Goal: Task Accomplishment & Management: Use online tool/utility

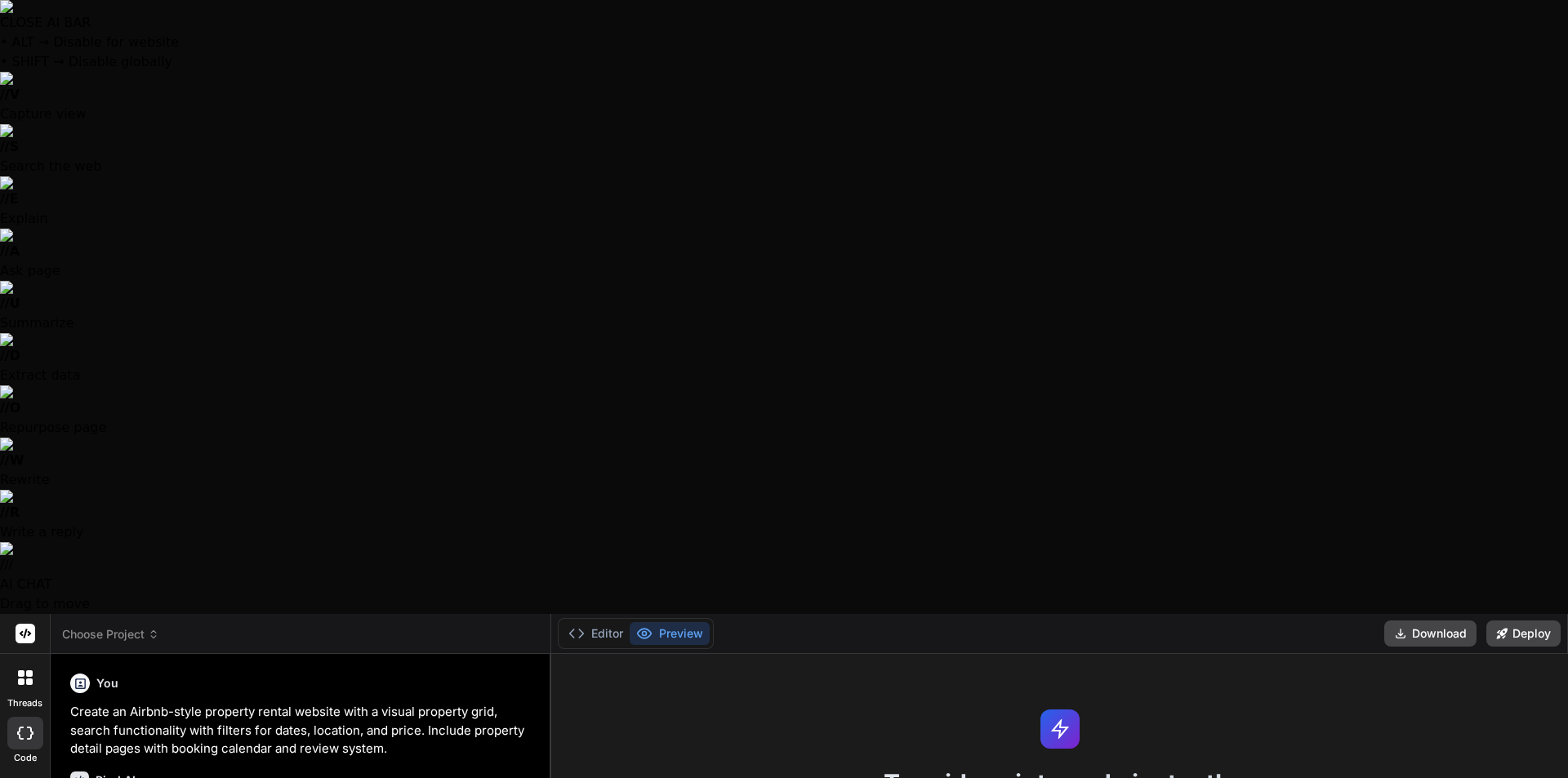
type textarea "x"
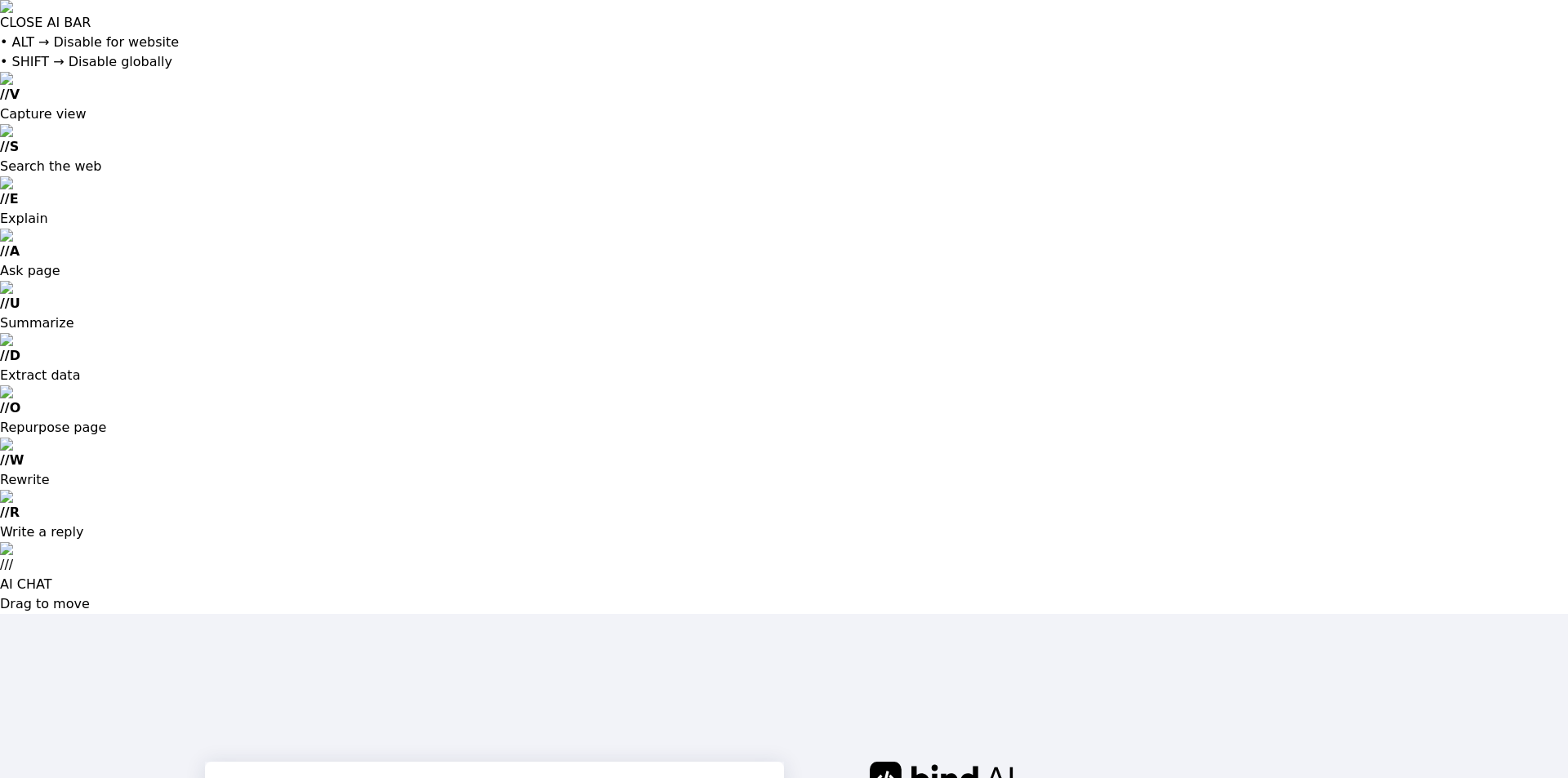
type input "[EMAIL_ADDRESS][DOMAIN_NAME]"
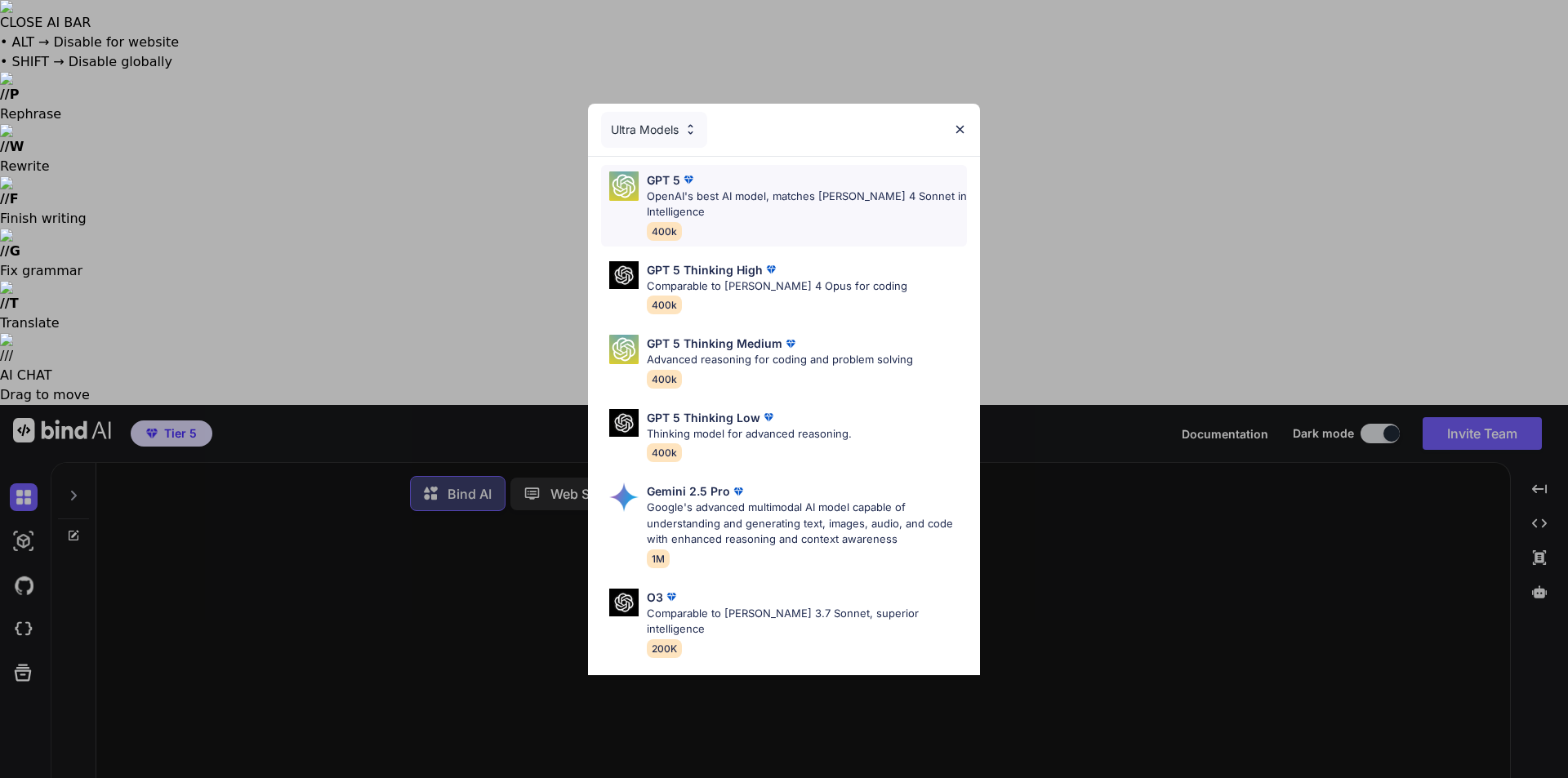
click at [769, 212] on p "OpenAI's best AI model, matches Claude 4 Sonnet in Intelligence" at bounding box center [806, 204] width 320 height 32
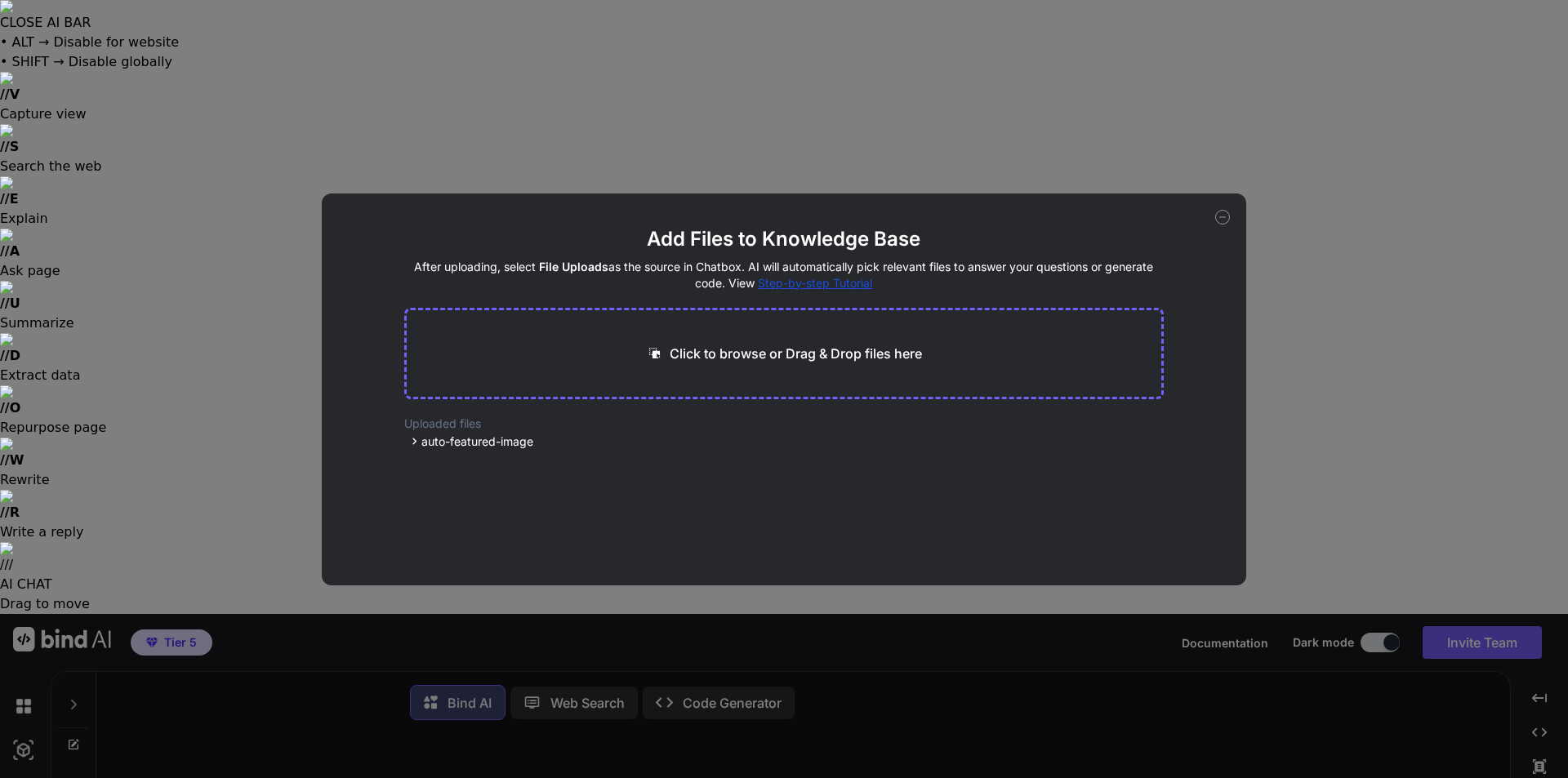
drag, startPoint x: 89, startPoint y: 227, endPoint x: 0, endPoint y: 230, distance: 89.1
click at [87, 227] on div "Add Files to Knowledge Base After uploading, select File Uploads as the source …" at bounding box center [784, 389] width 1568 height 778
type textarea "x"
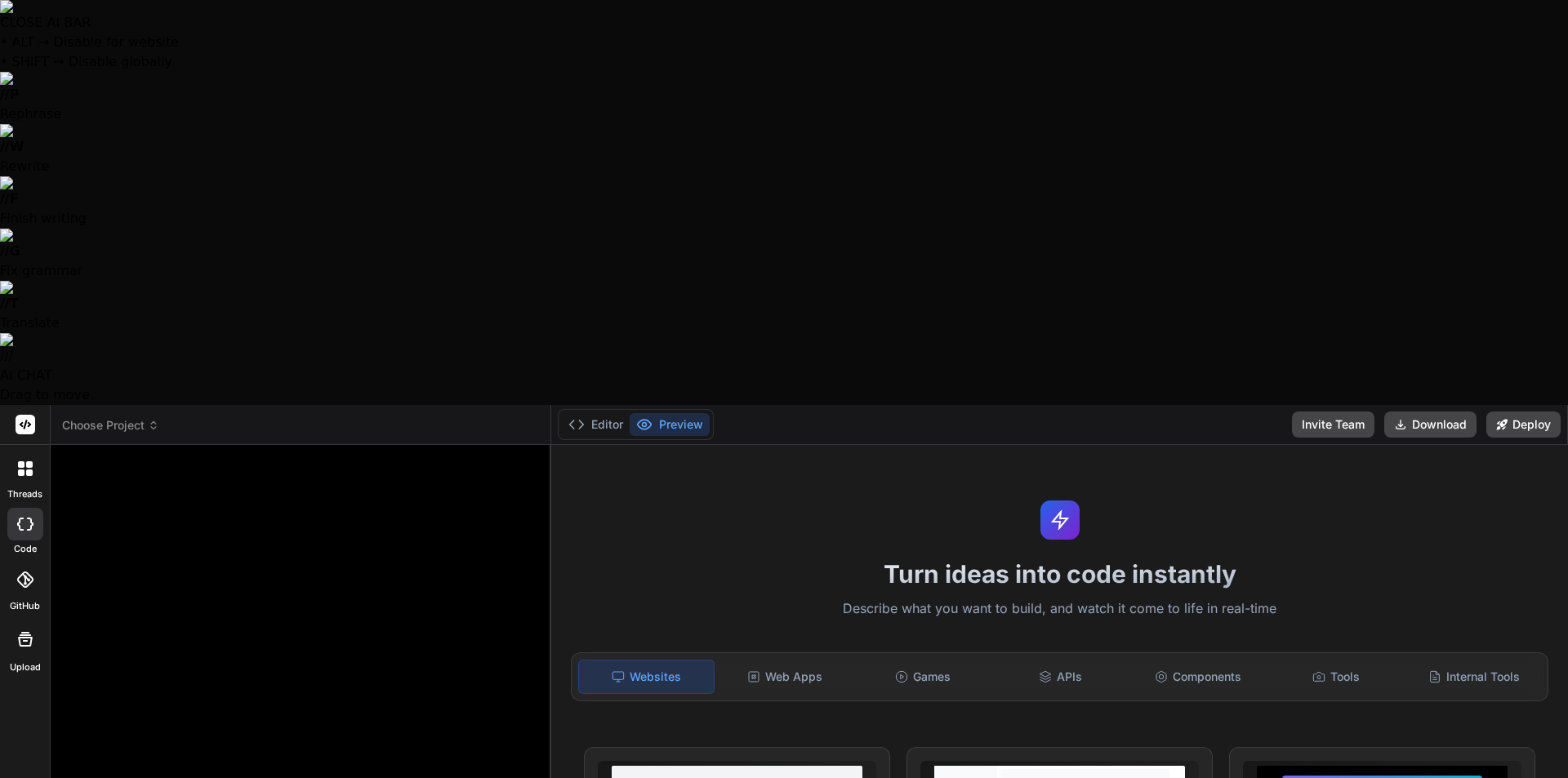
drag, startPoint x: 107, startPoint y: 0, endPoint x: 117, endPoint y: 13, distance: 16.4
click at [117, 417] on span "Choose Project" at bounding box center [110, 426] width 97 height 17
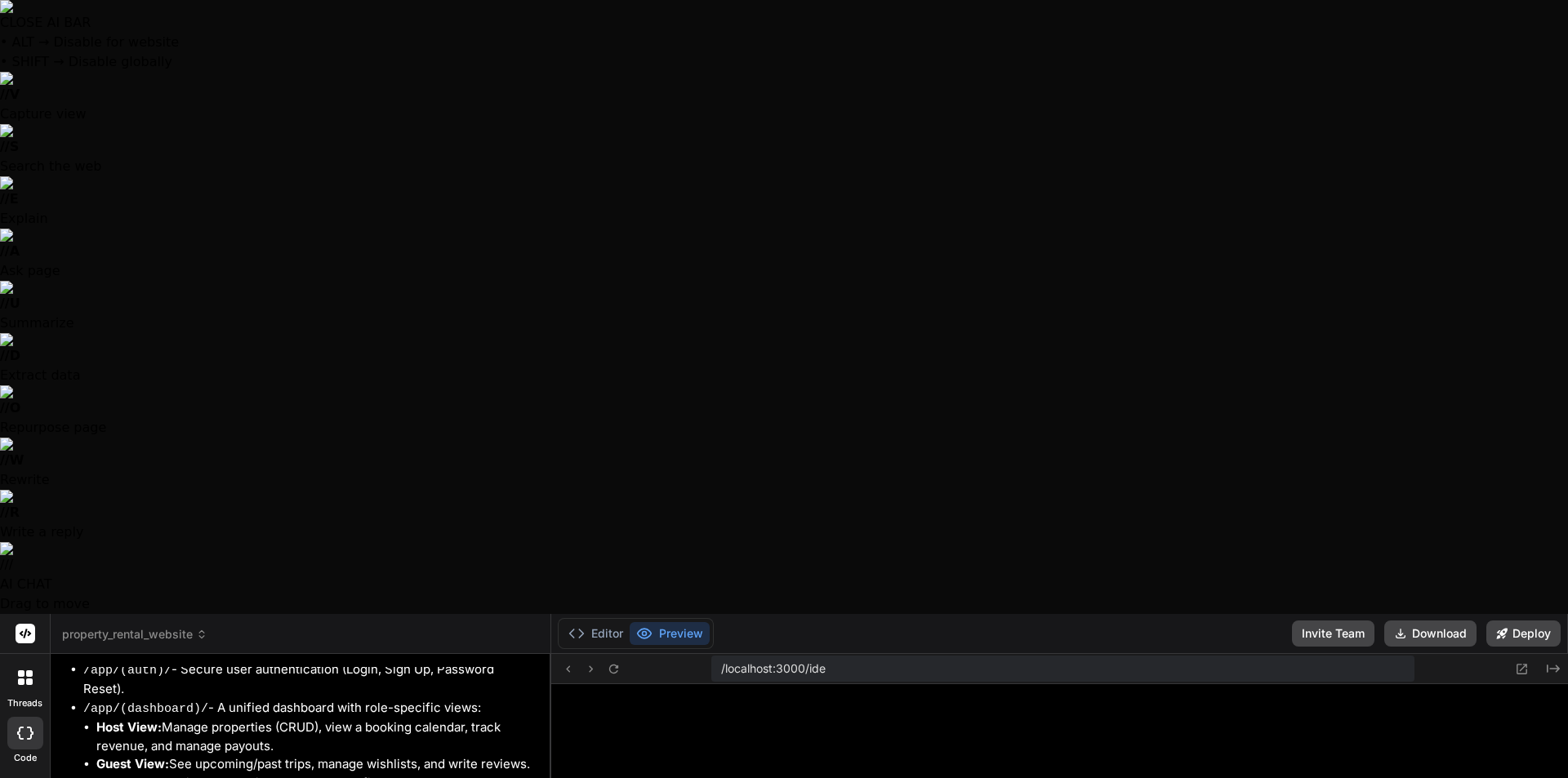
scroll to position [496, 0]
type textarea "x"
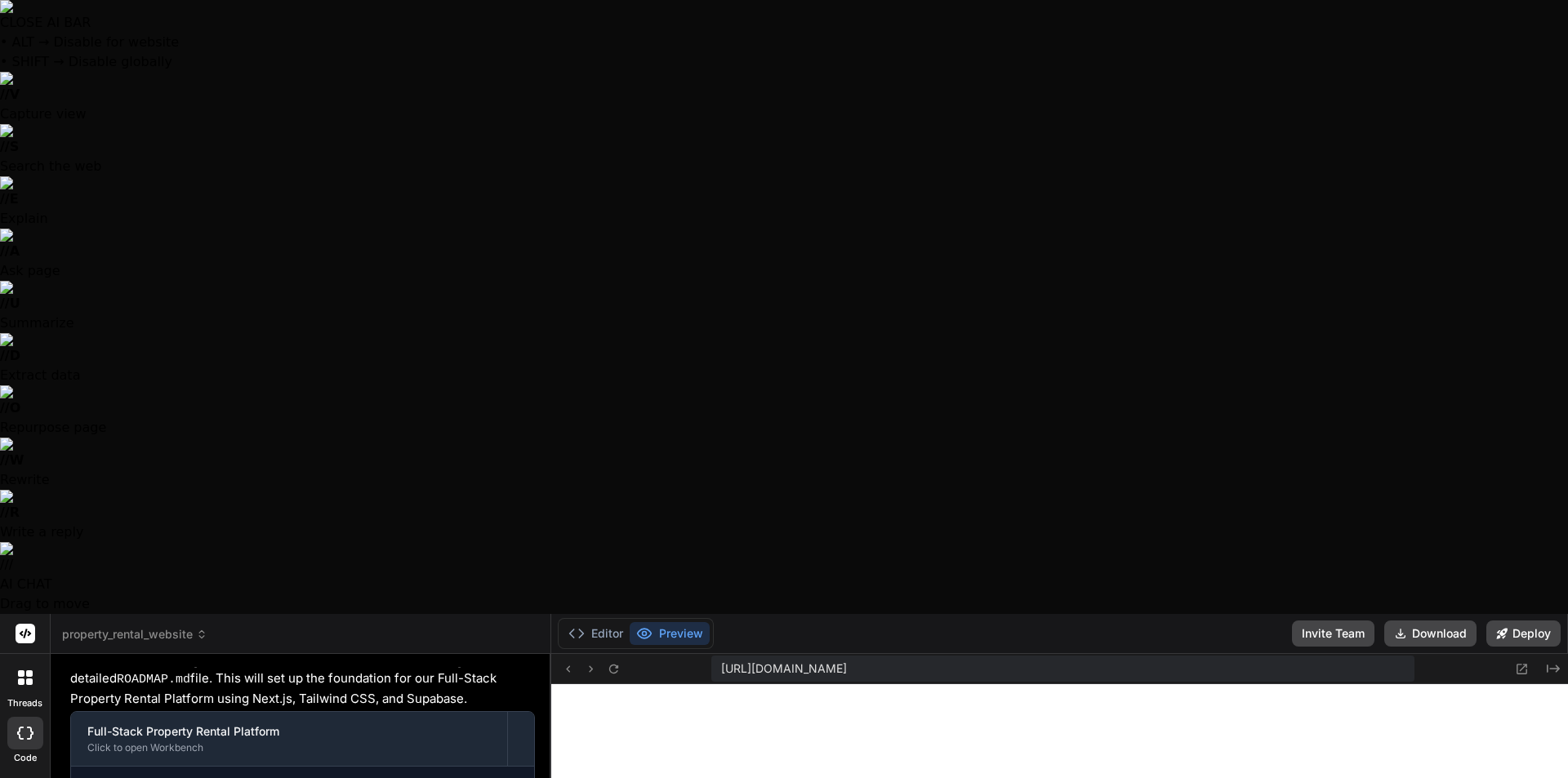
scroll to position [2691, 0]
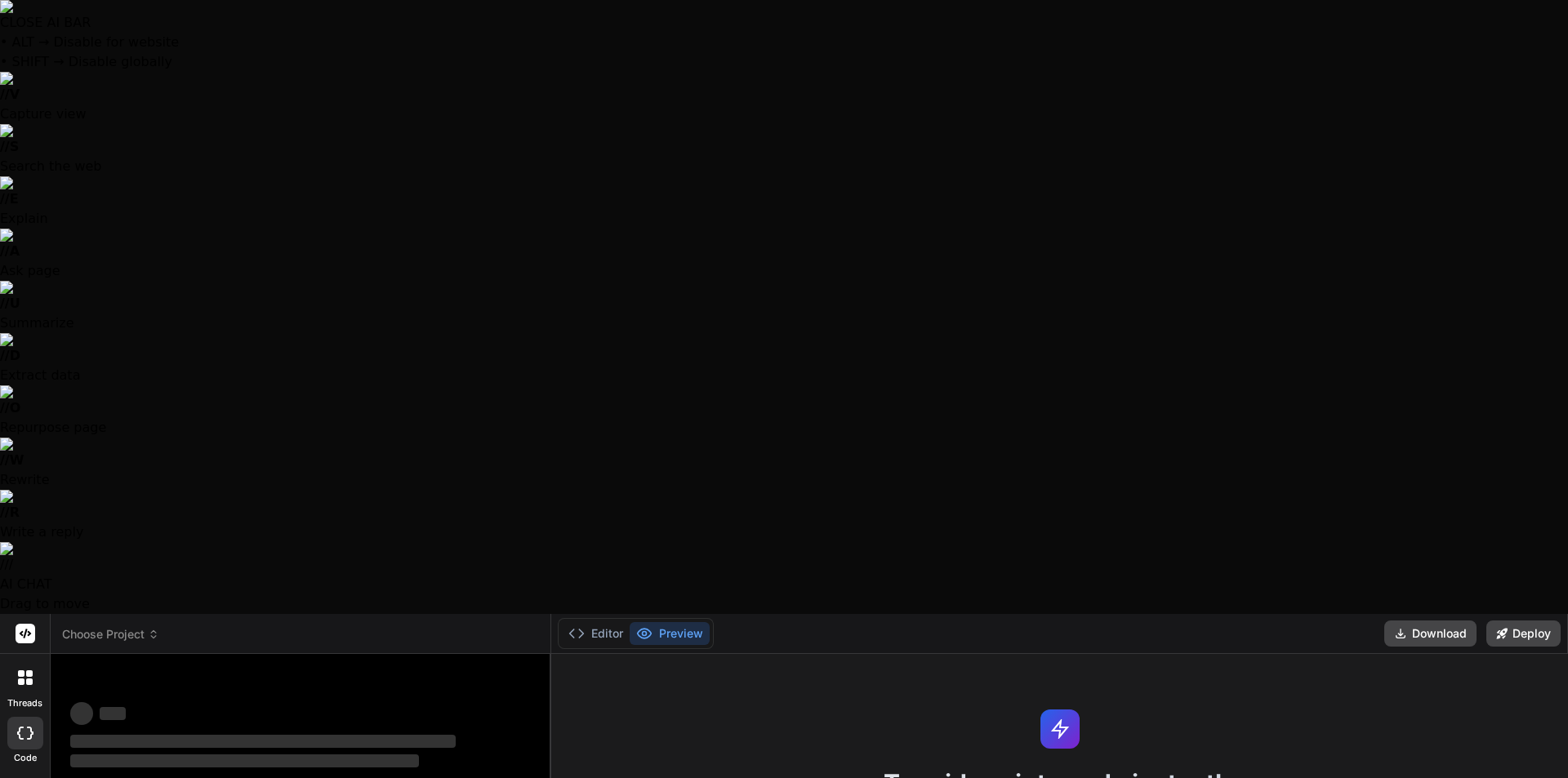
click at [132, 626] on span "Choose Project" at bounding box center [110, 635] width 97 height 17
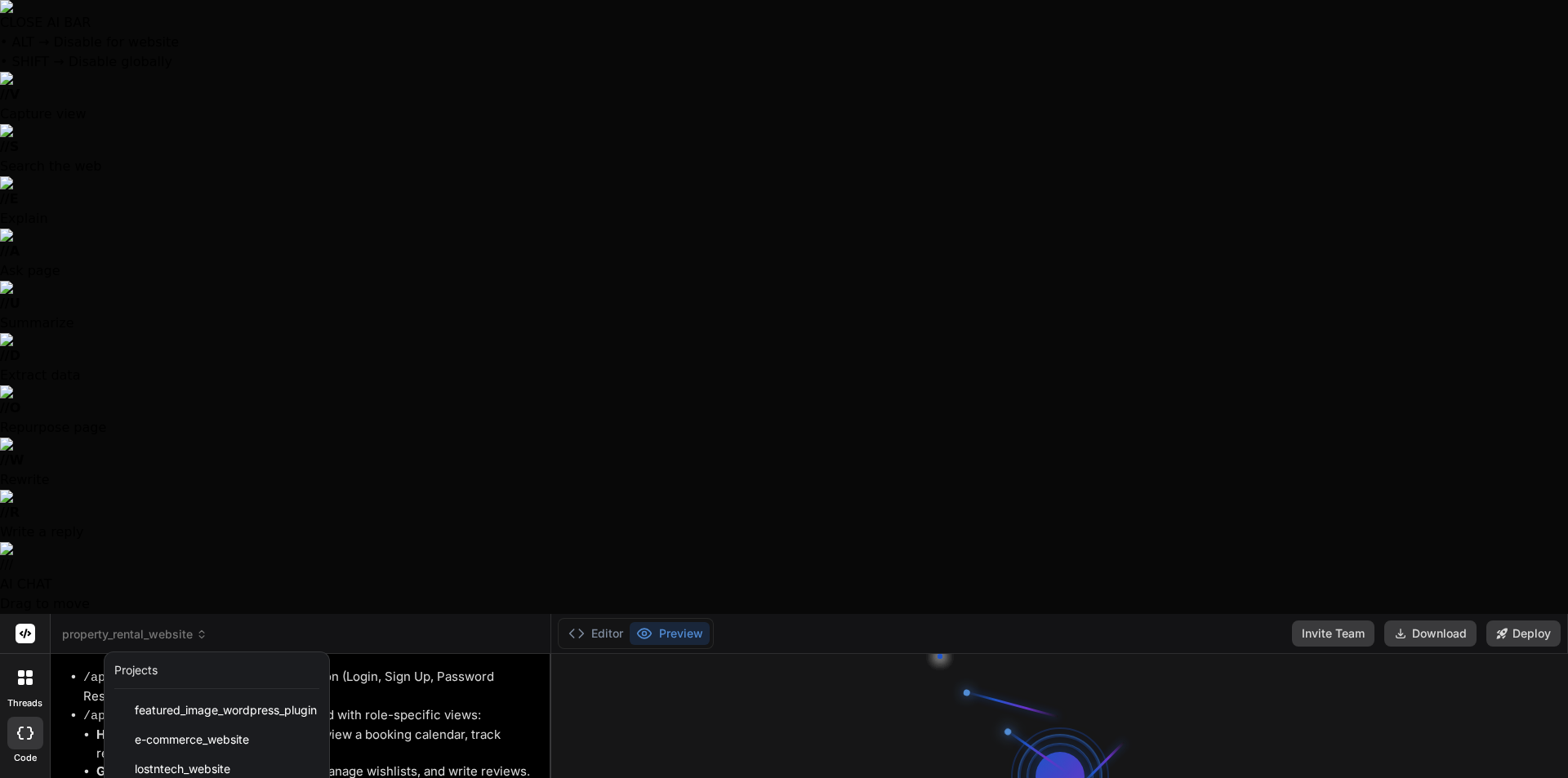
scroll to position [2130, 0]
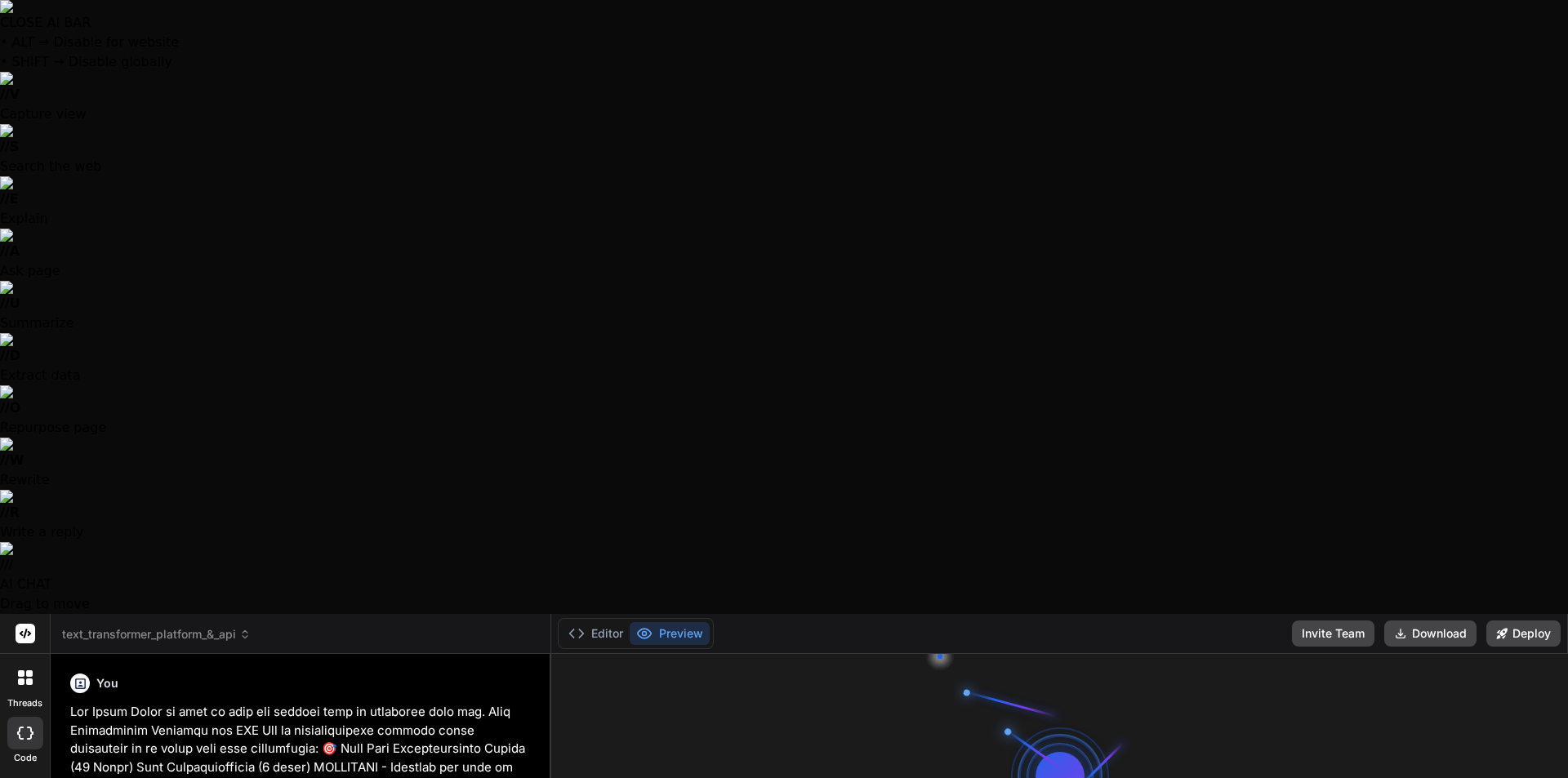
scroll to position [1865, 0]
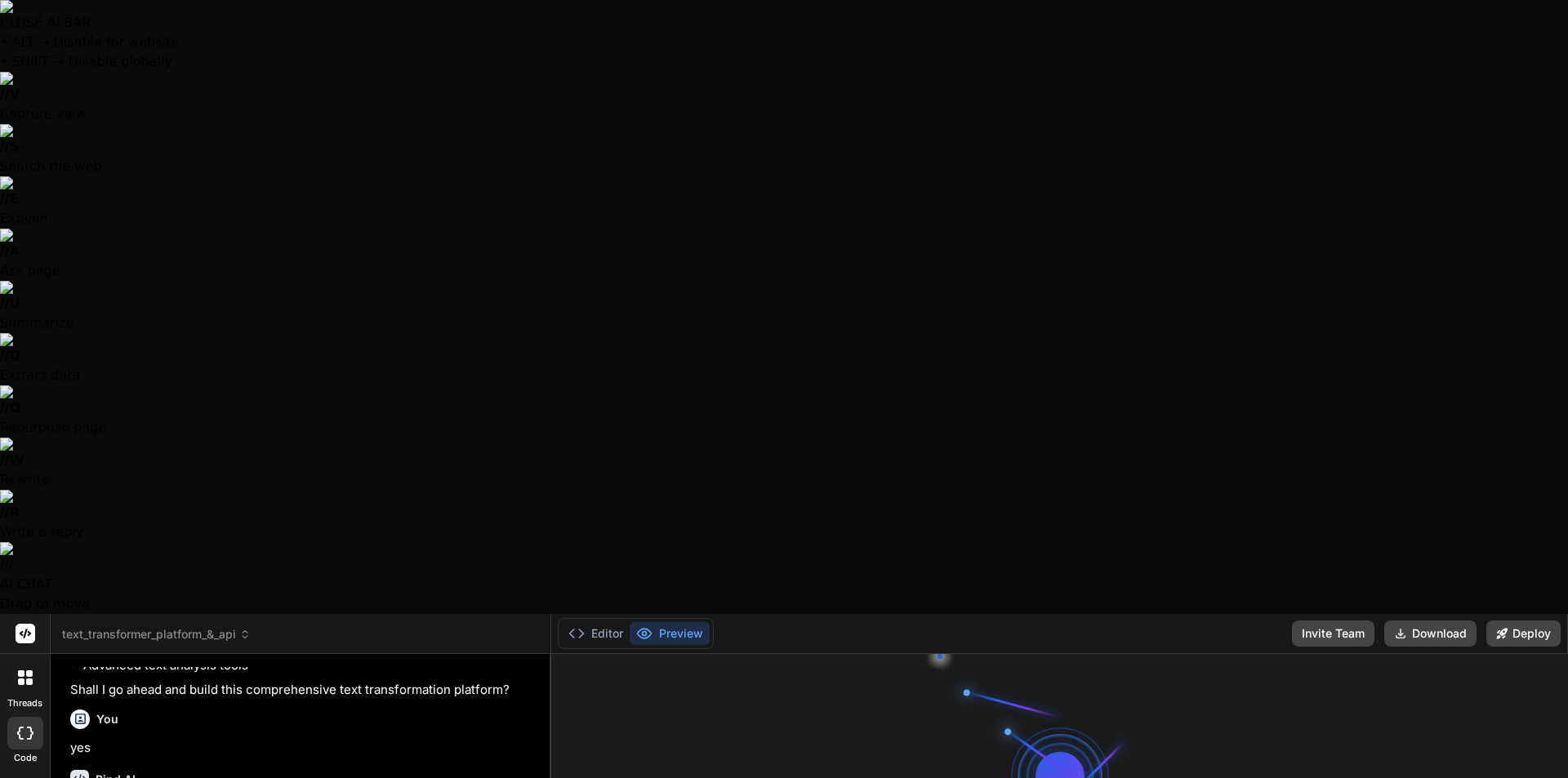
type textarea "x"
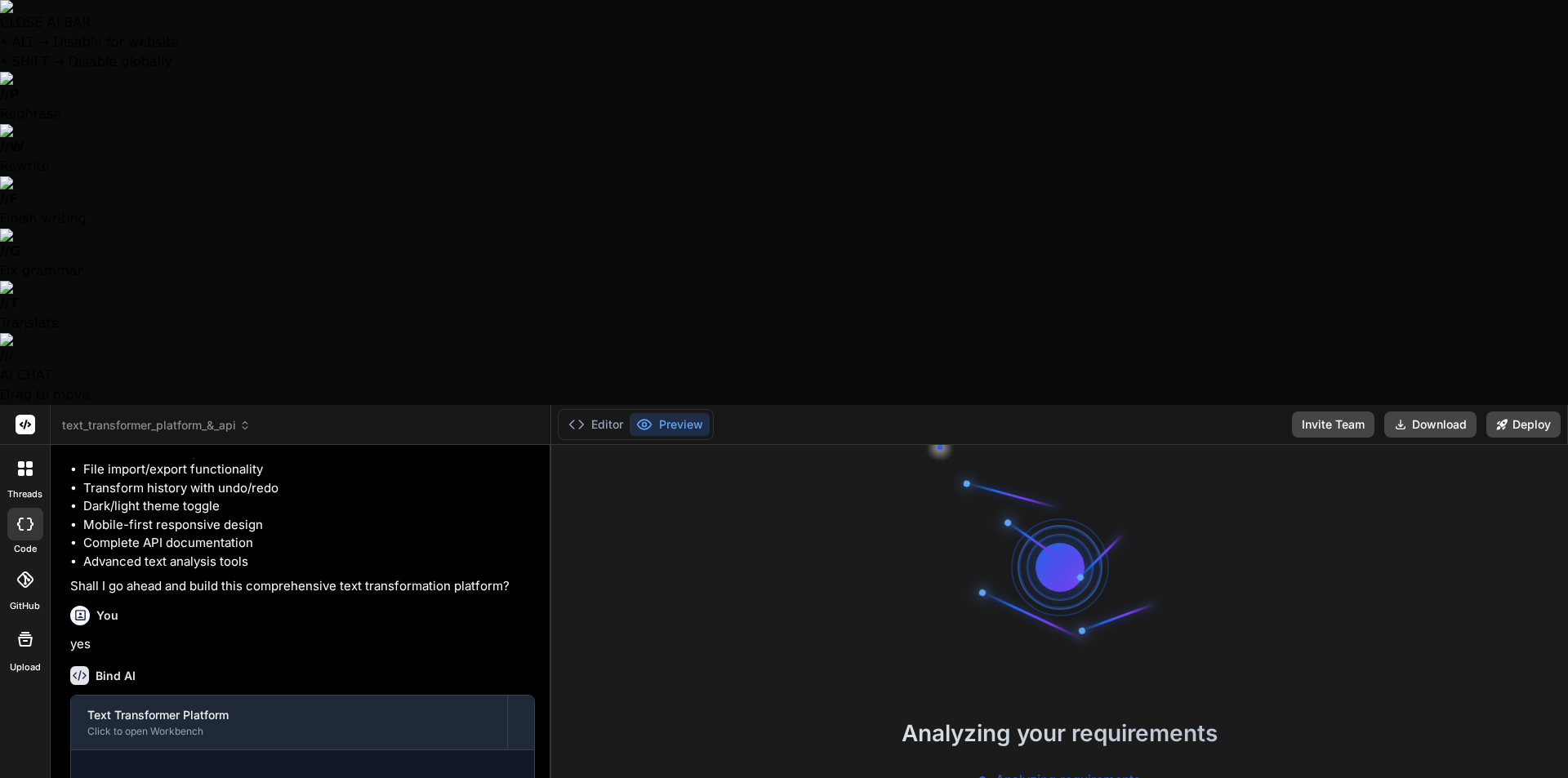
scroll to position [1810, 0]
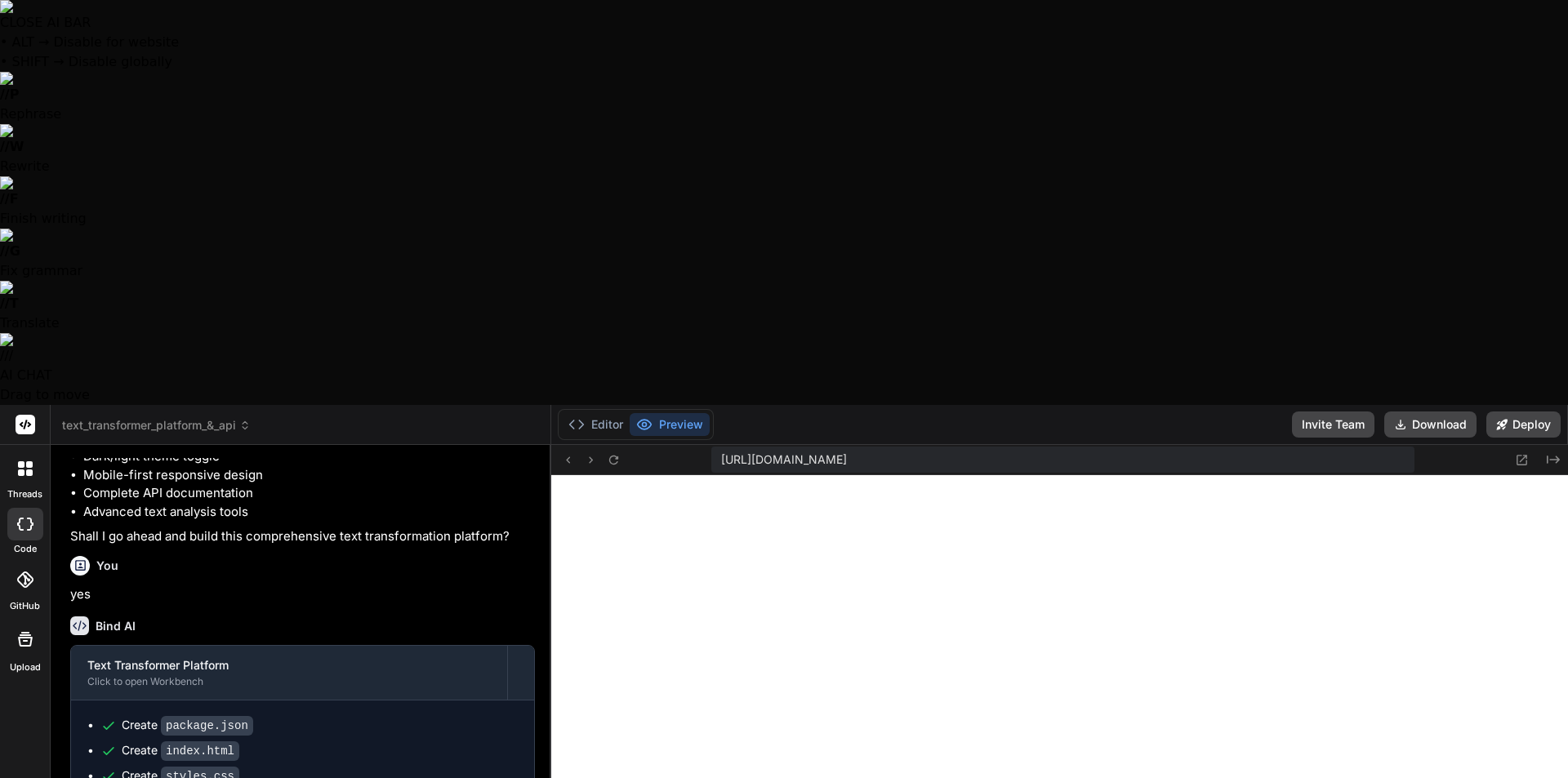
type textarea "x"
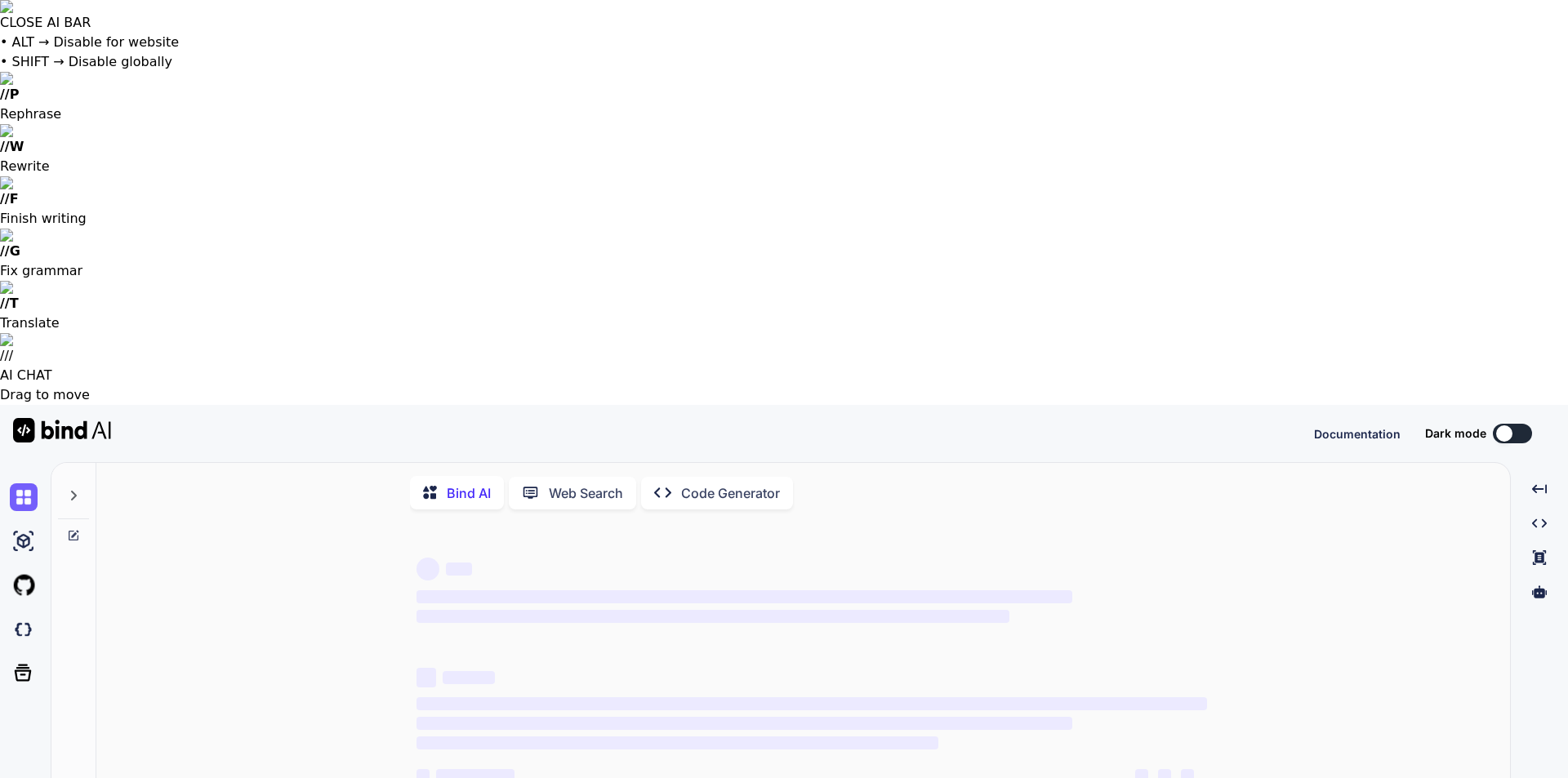
type textarea "x"
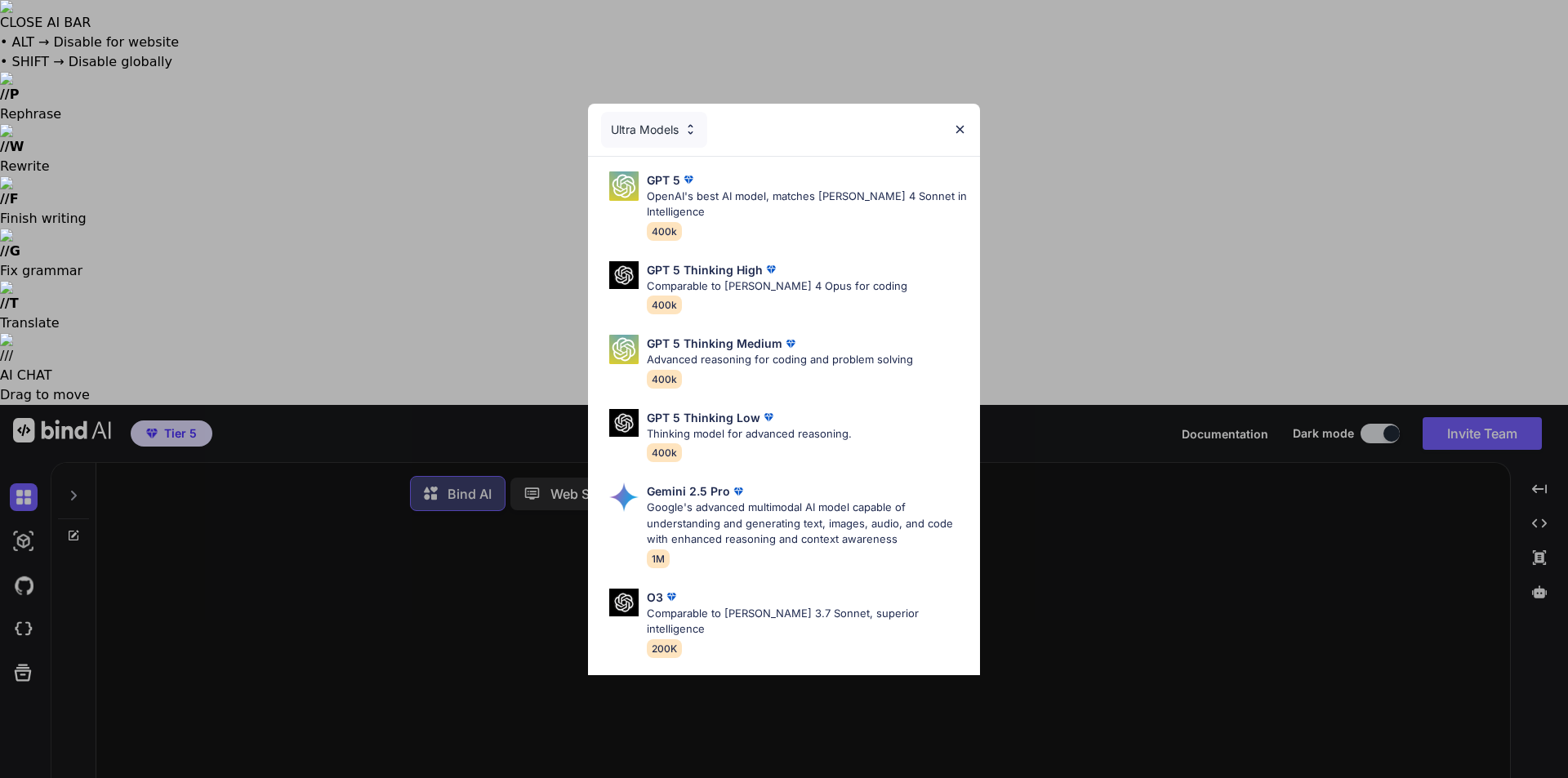
click at [684, 132] on img at bounding box center [690, 129] width 14 height 14
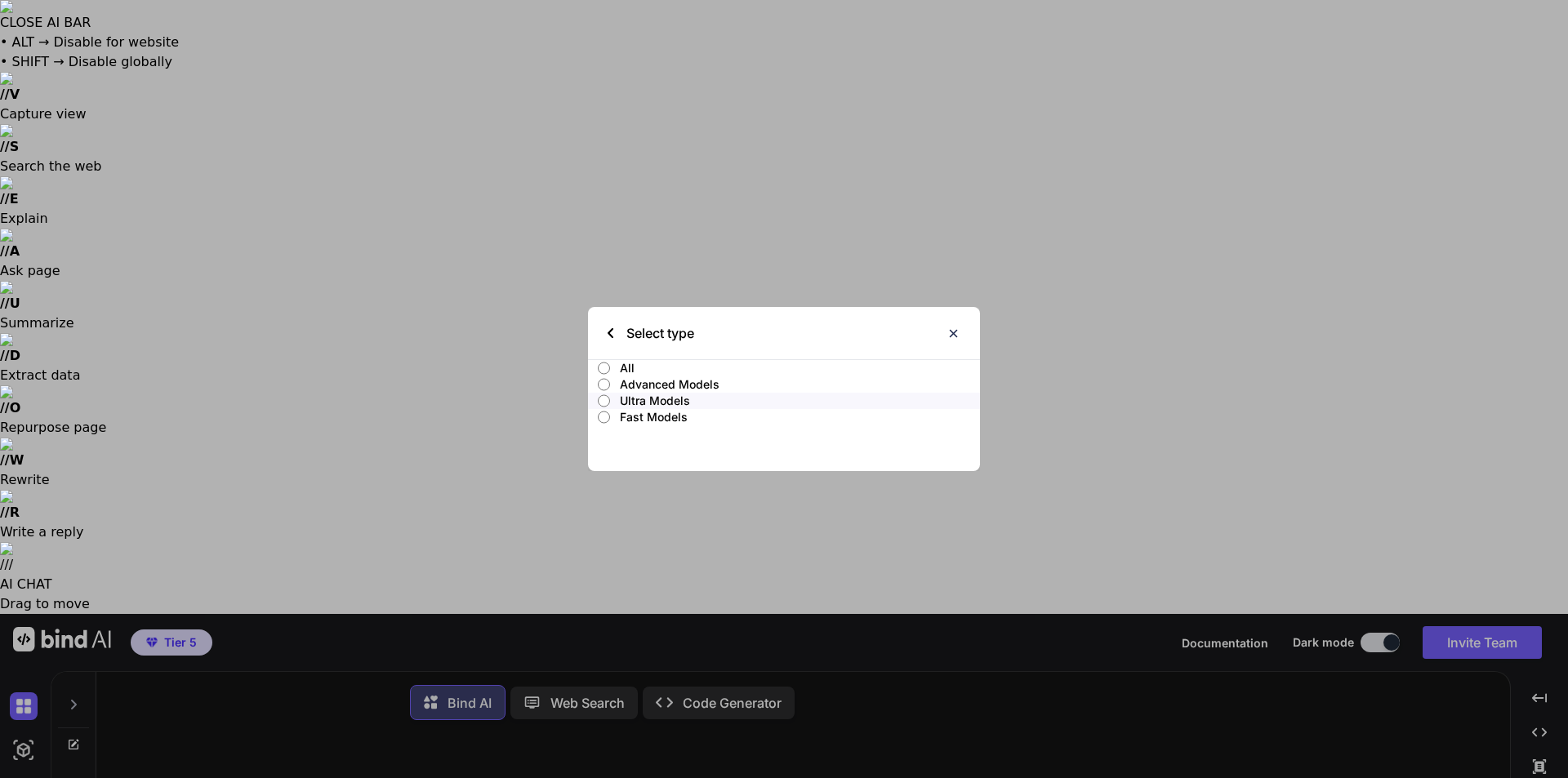
click at [657, 379] on p "Advanced Models" at bounding box center [800, 385] width 360 height 17
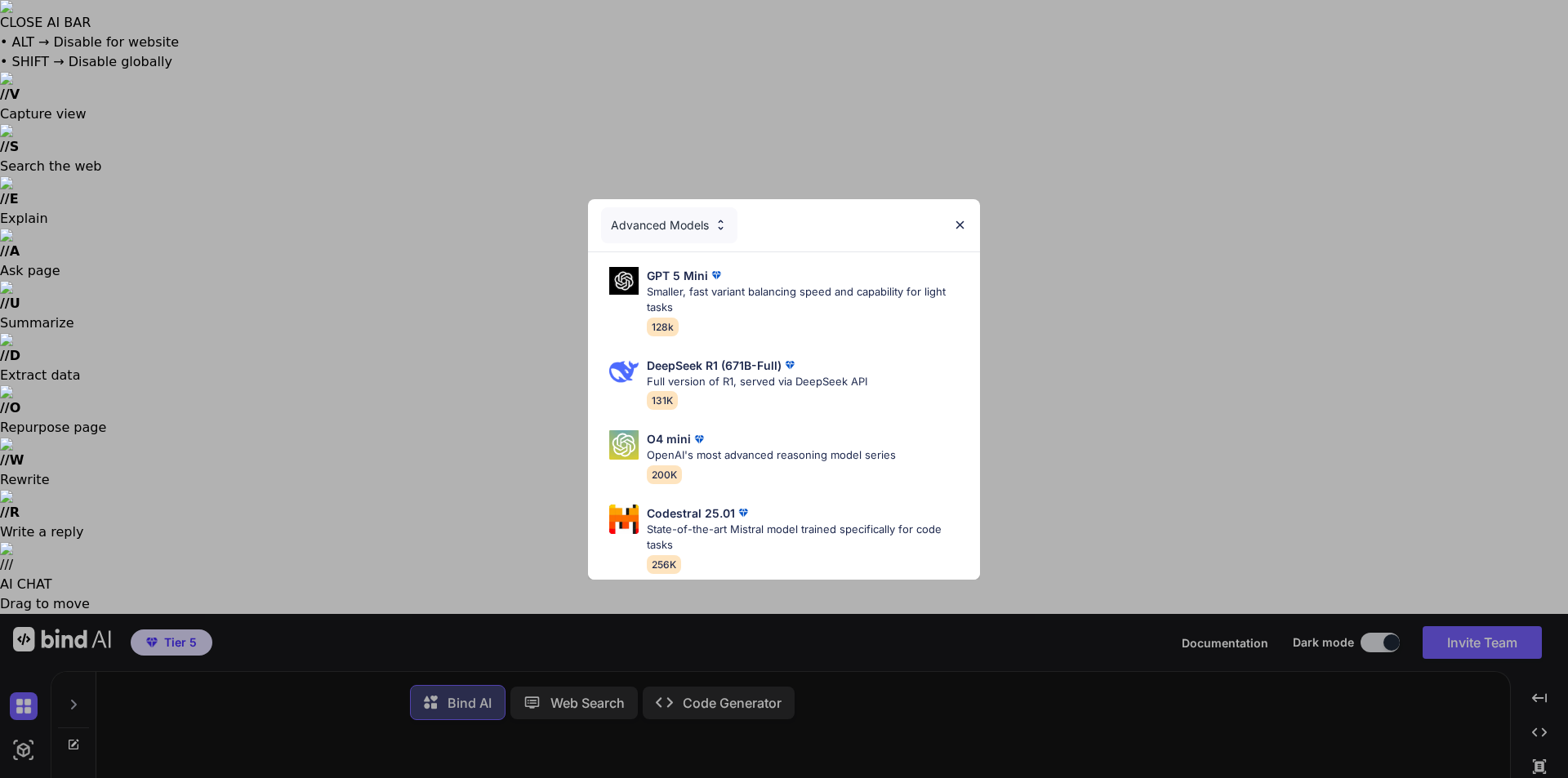
click at [685, 221] on div "Advanced Models" at bounding box center [669, 225] width 137 height 36
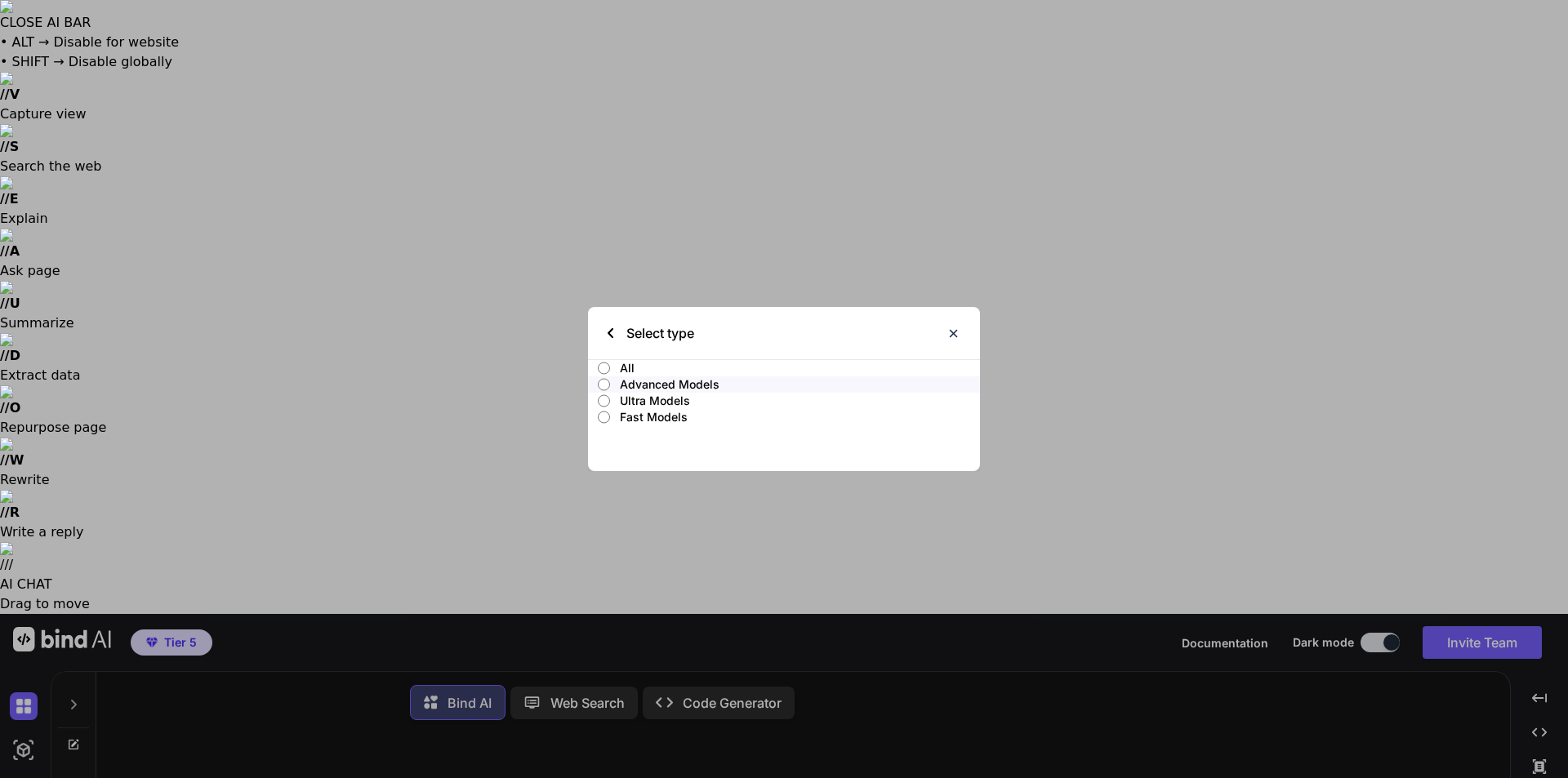
click at [656, 415] on p "Fast Models" at bounding box center [800, 417] width 360 height 17
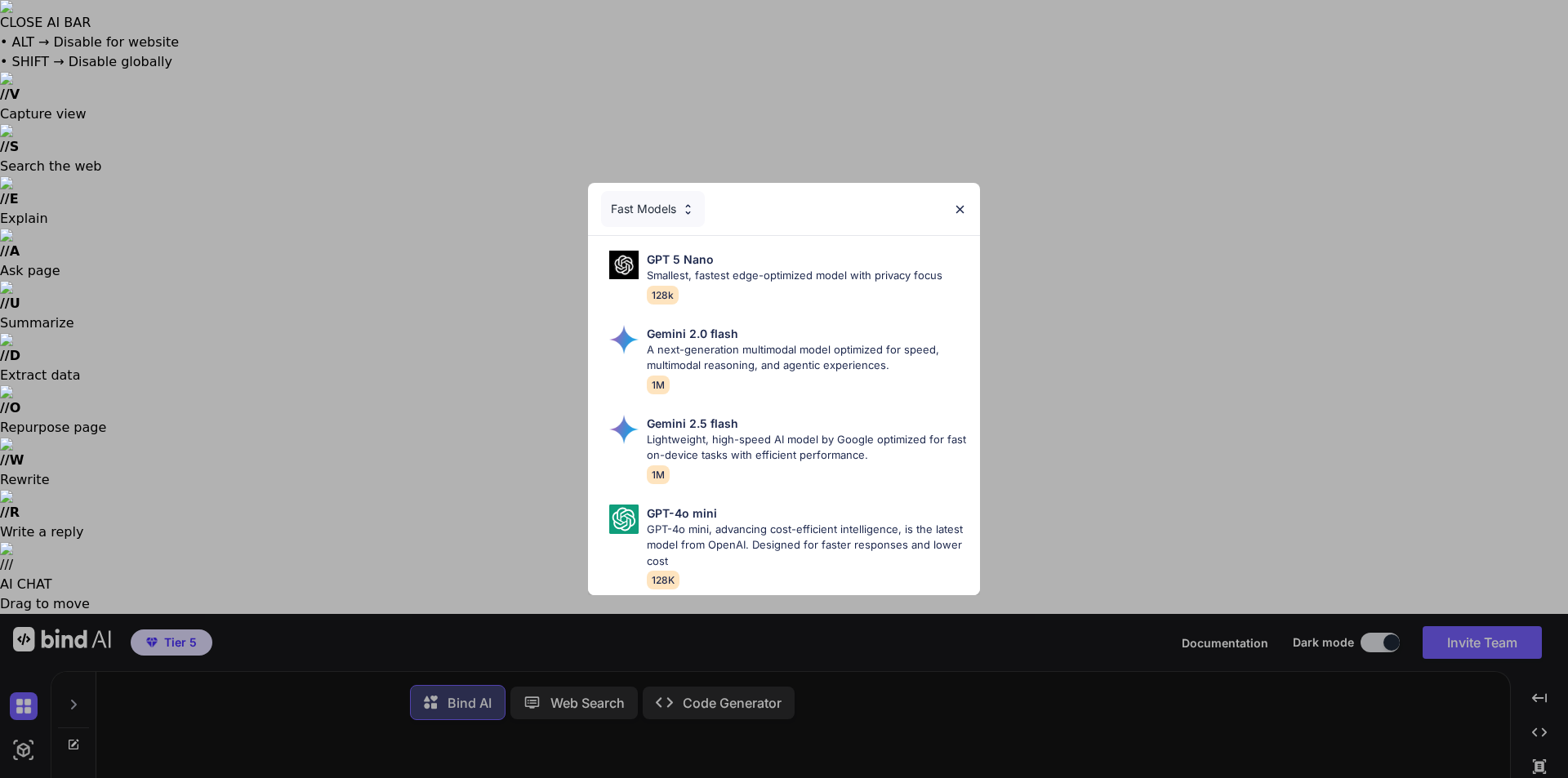
click at [683, 206] on img at bounding box center [687, 209] width 14 height 14
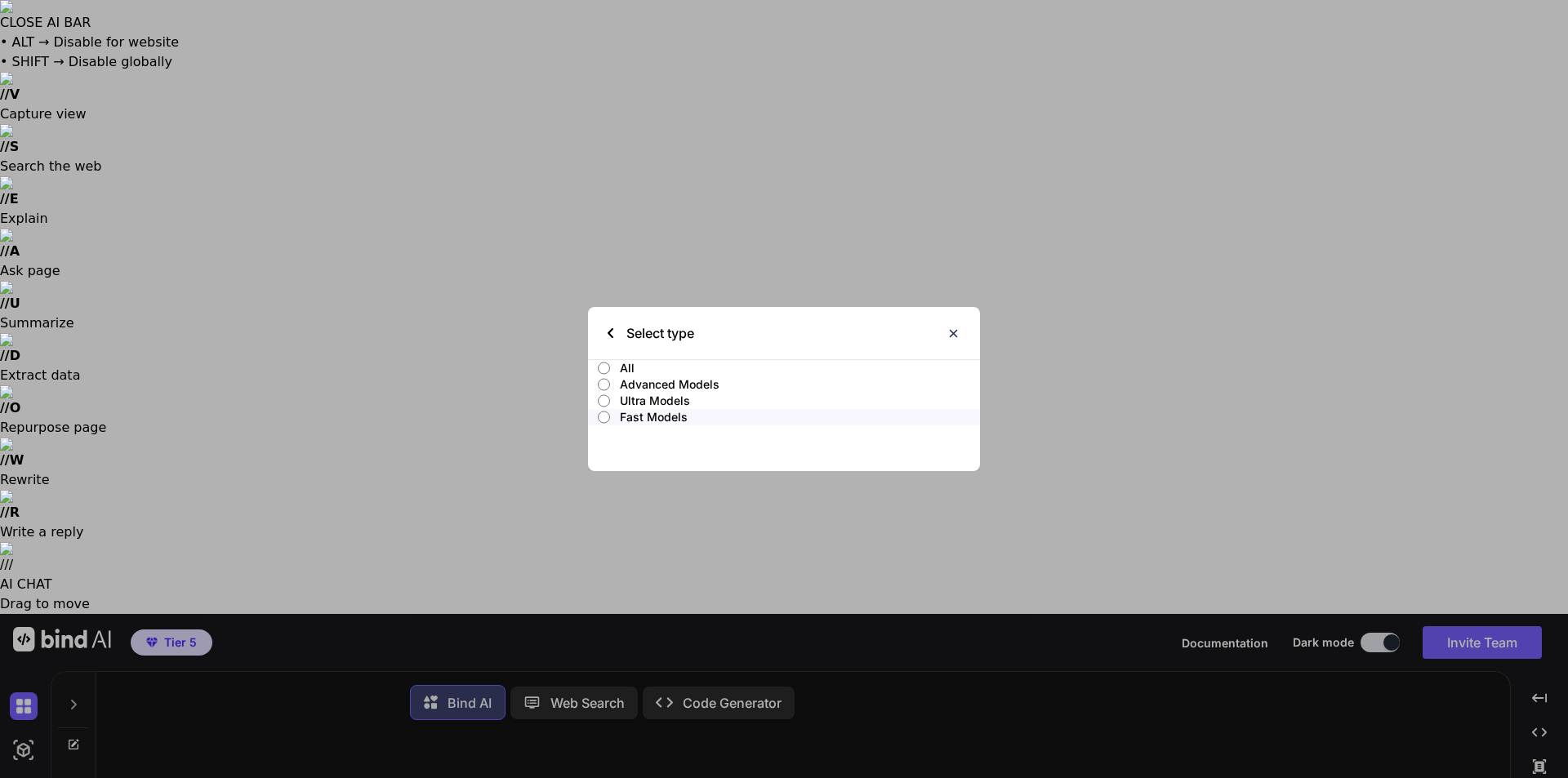
click at [617, 361] on label "All" at bounding box center [784, 368] width 392 height 17
